Goal: Transaction & Acquisition: Purchase product/service

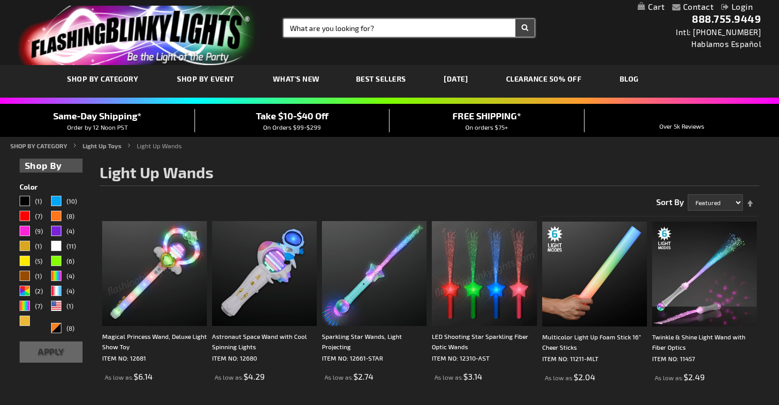
click at [369, 28] on input "Search" at bounding box center [409, 28] width 251 height 18
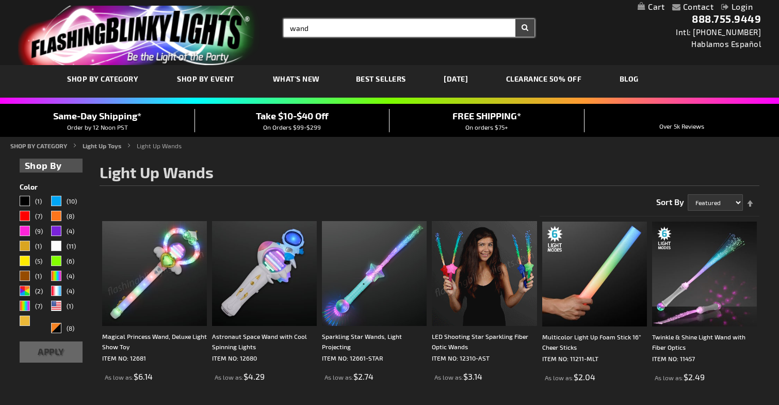
type input "wand"
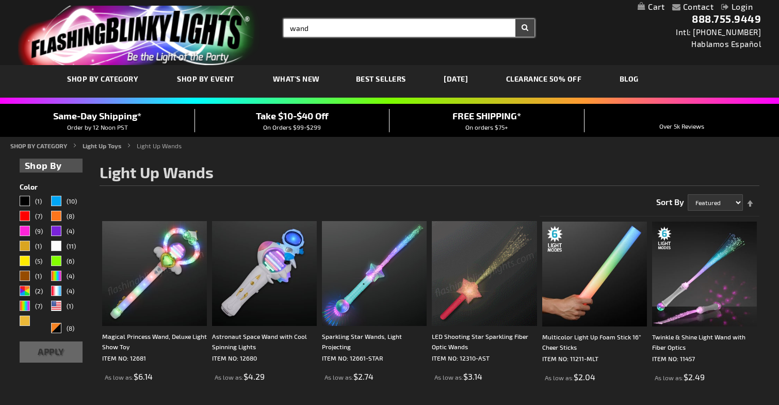
click at [525, 28] on button "Search" at bounding box center [525, 28] width 19 height 18
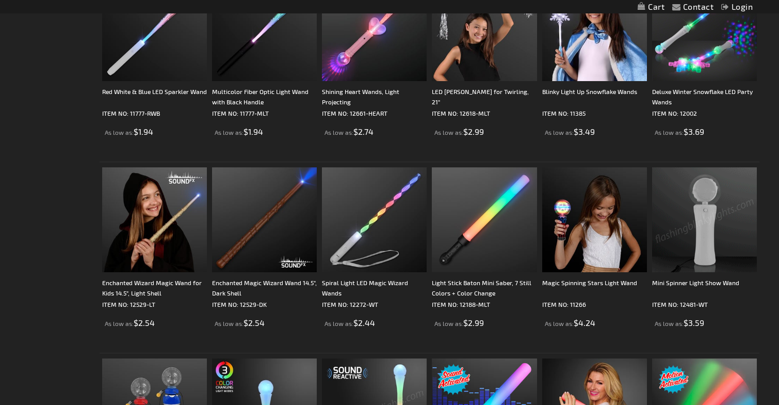
scroll to position [483, 0]
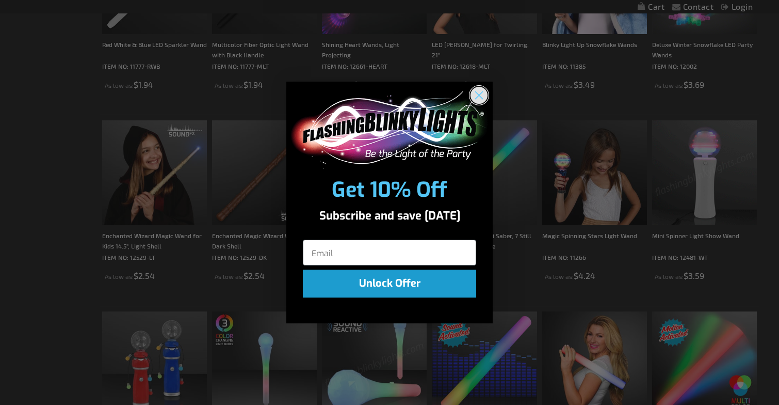
click at [475, 94] on circle "Close dialog" at bounding box center [479, 94] width 17 height 17
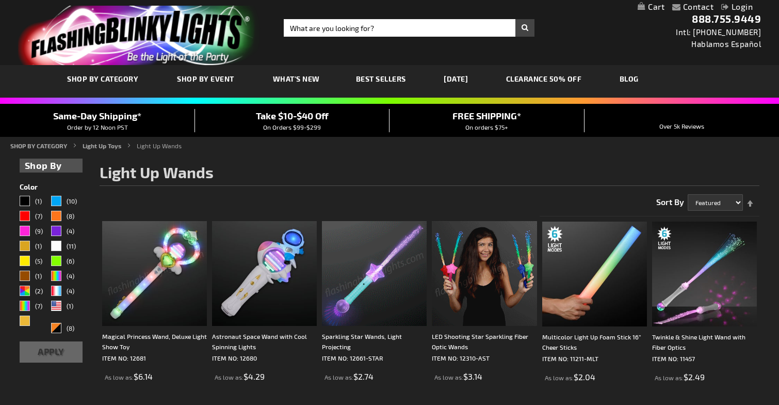
scroll to position [0, 0]
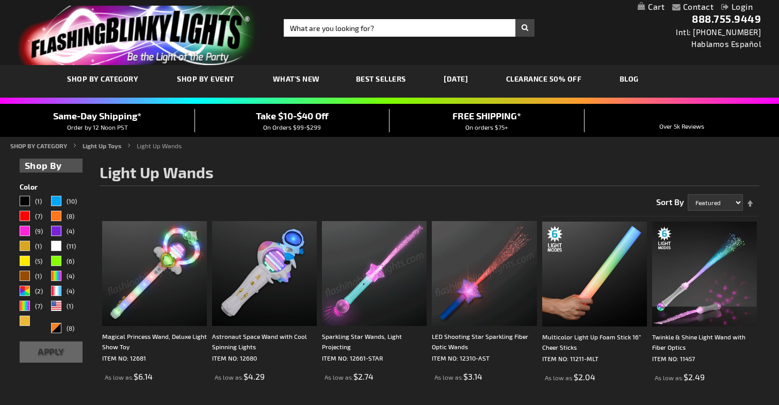
click at [556, 78] on link "CLEARANCE 50% OFF" at bounding box center [544, 78] width 91 height 35
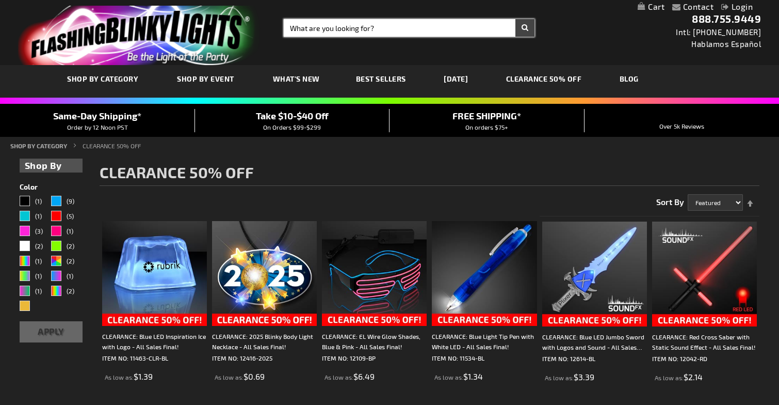
click at [302, 26] on input "Search" at bounding box center [409, 28] width 251 height 18
type input "wand"
click at [525, 28] on button "Search" at bounding box center [525, 28] width 19 height 18
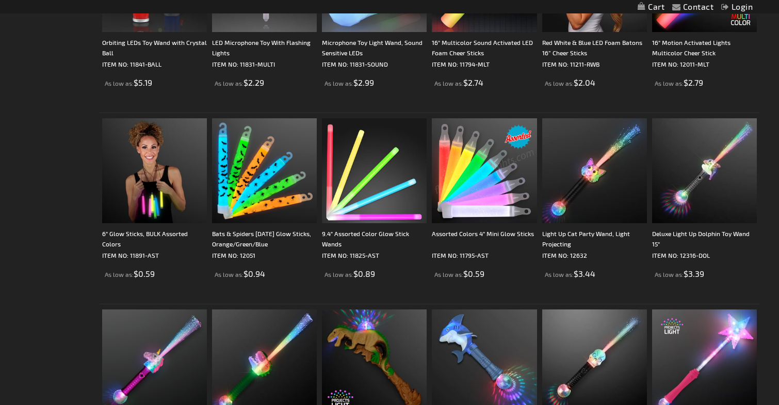
scroll to position [910, 0]
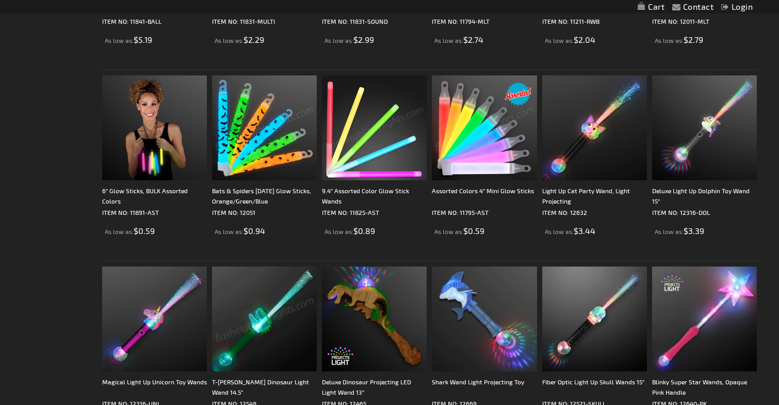
click at [372, 126] on img at bounding box center [374, 127] width 105 height 105
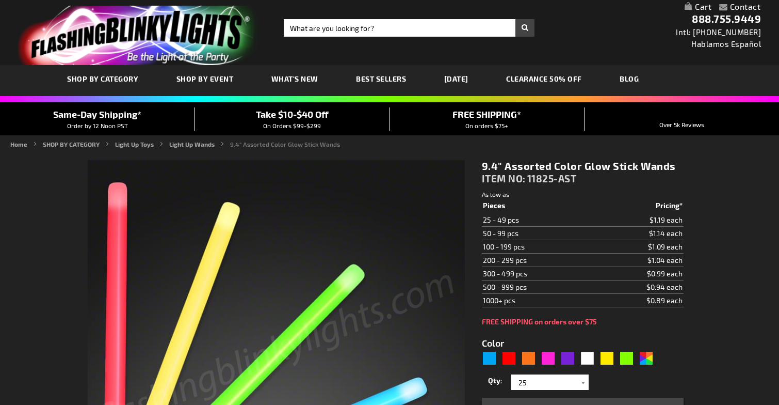
type input "5630"
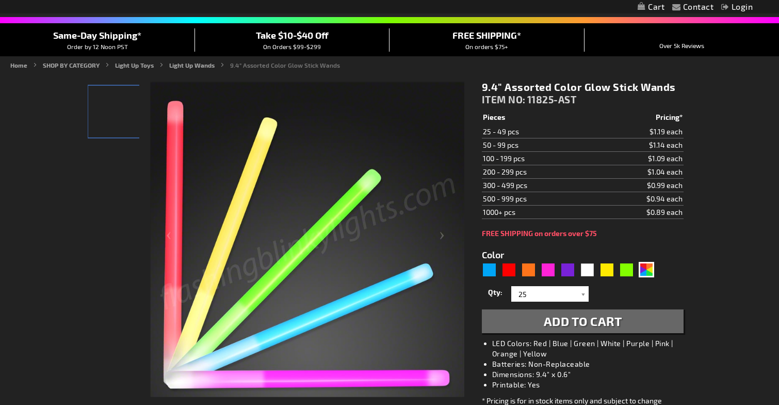
scroll to position [179, 0]
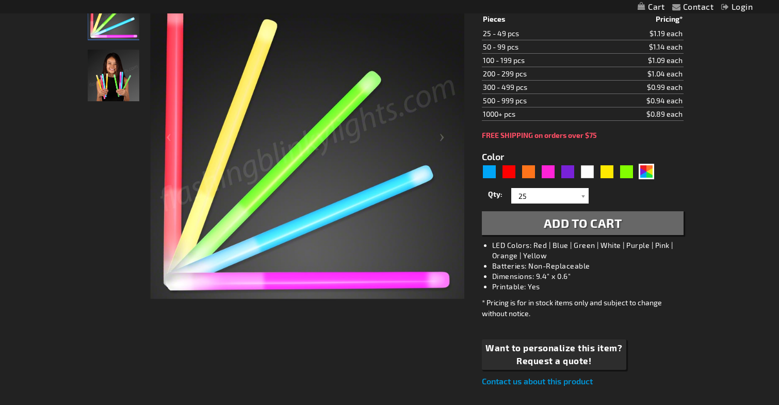
click at [127, 76] on img at bounding box center [114, 76] width 52 height 52
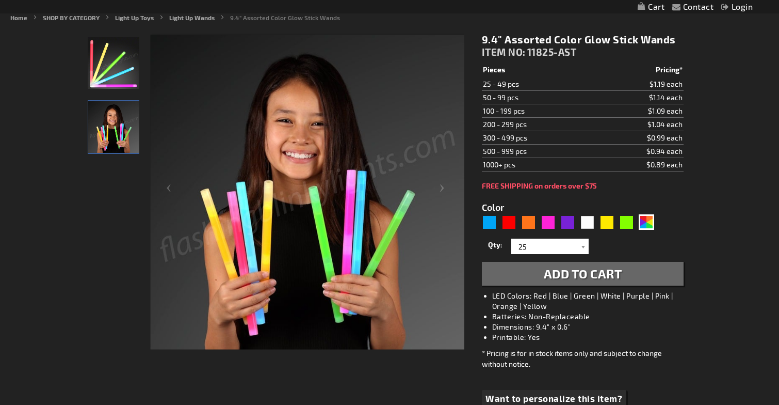
scroll to position [125, 0]
